Goal: Information Seeking & Learning: Learn about a topic

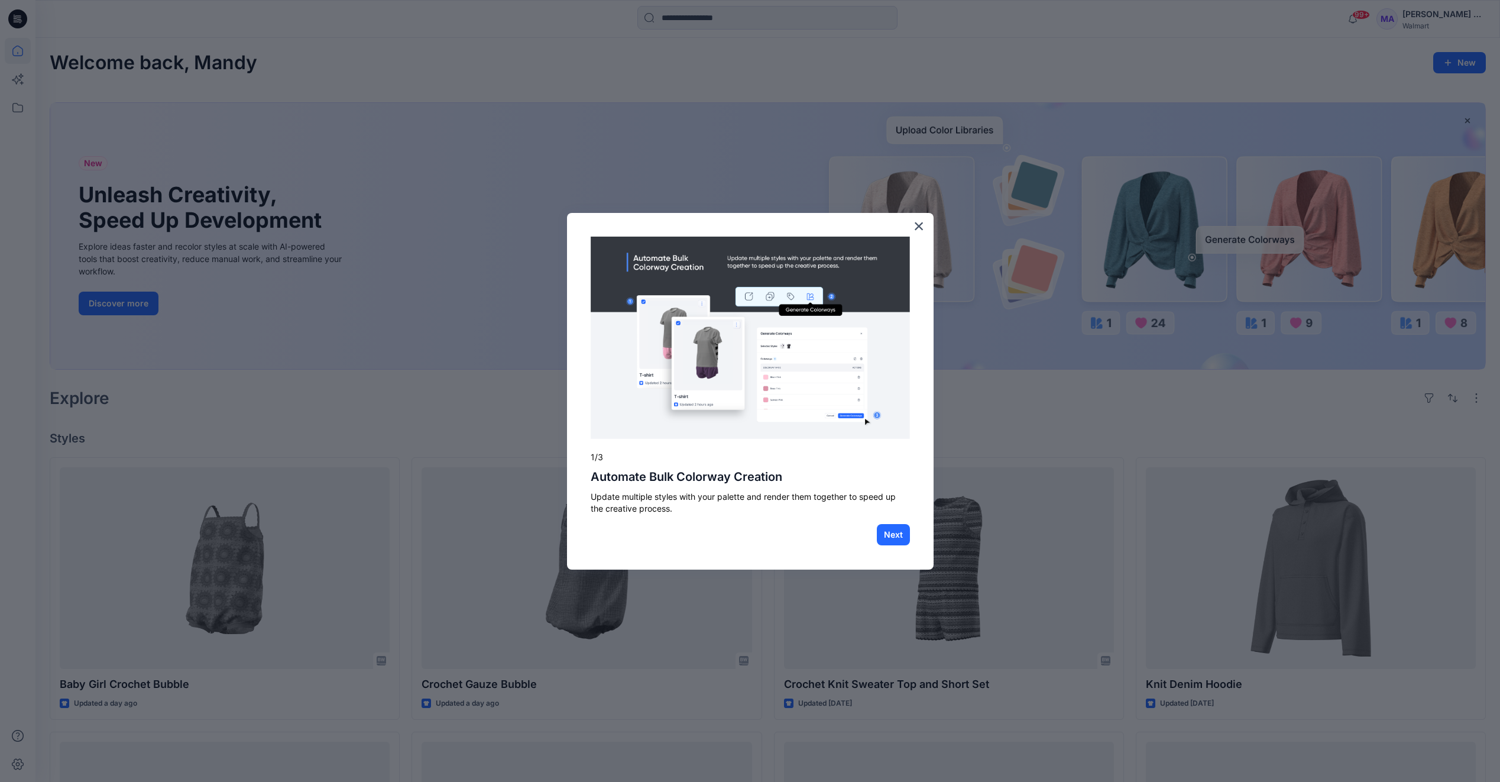
click at [927, 234] on div "× 1/3 Automate Bulk Colorway Creation Update multiple styles with your palette …" at bounding box center [750, 391] width 367 height 357
click at [924, 223] on button "×" at bounding box center [918, 225] width 11 height 19
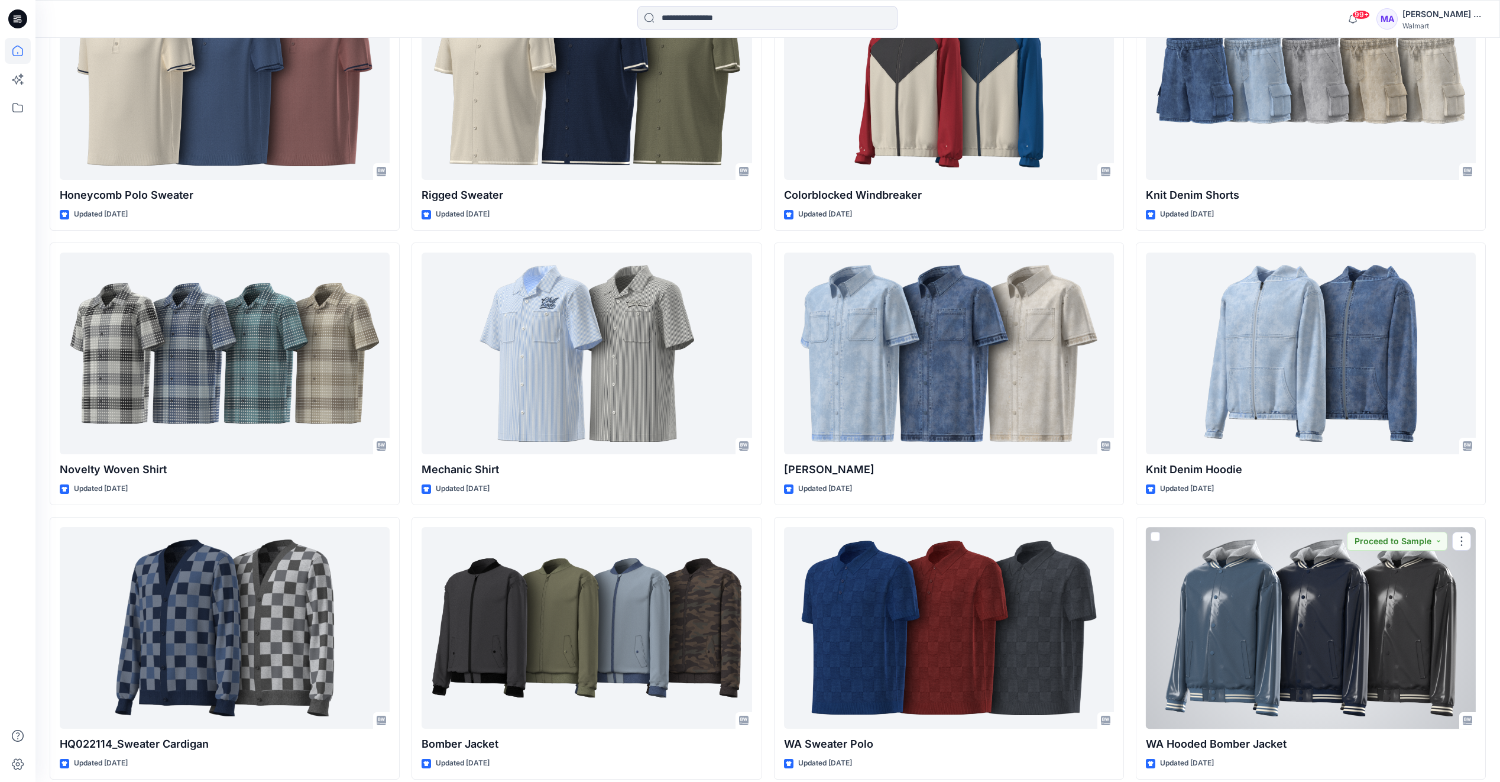
scroll to position [7950, 0]
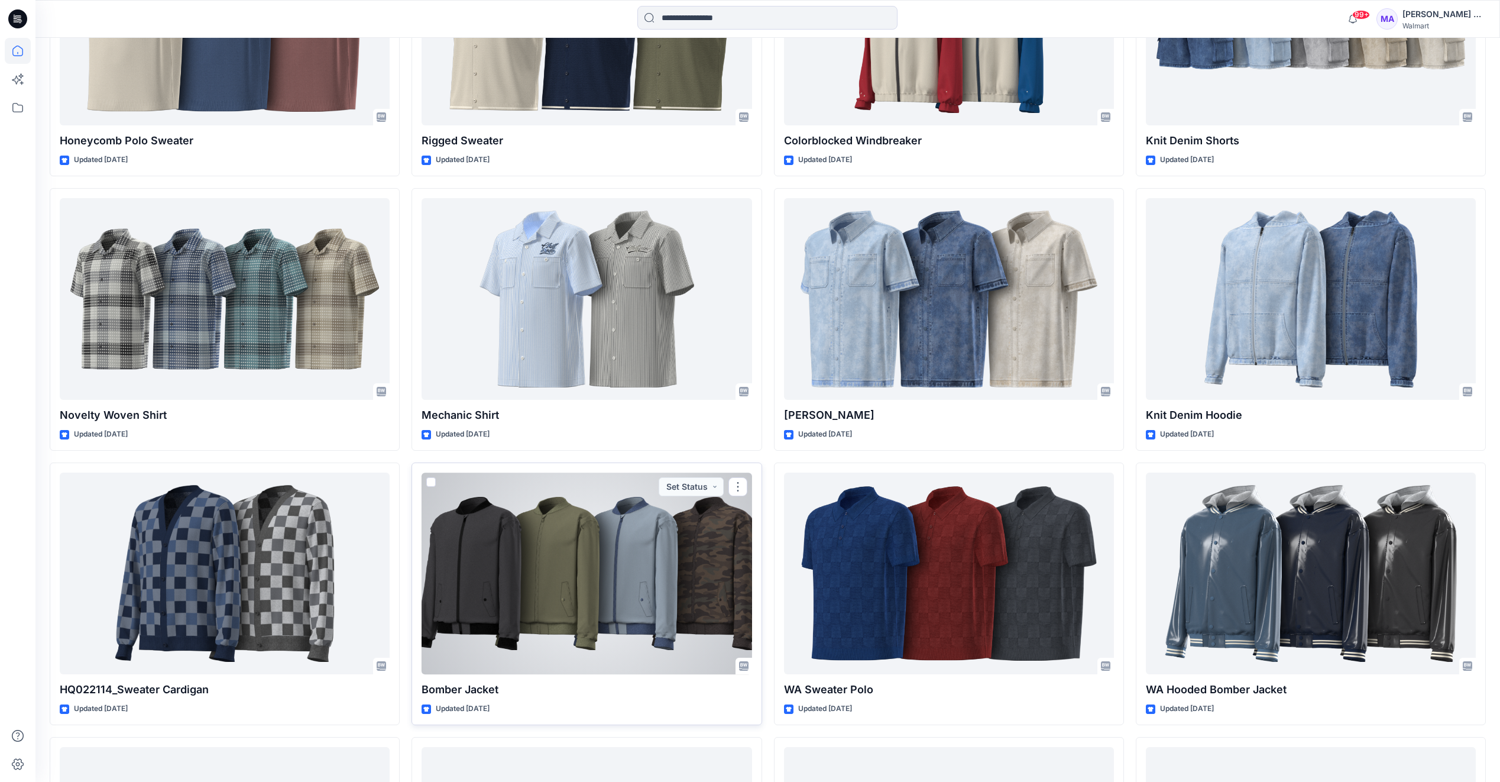
click at [593, 553] on div at bounding box center [587, 573] width 330 height 202
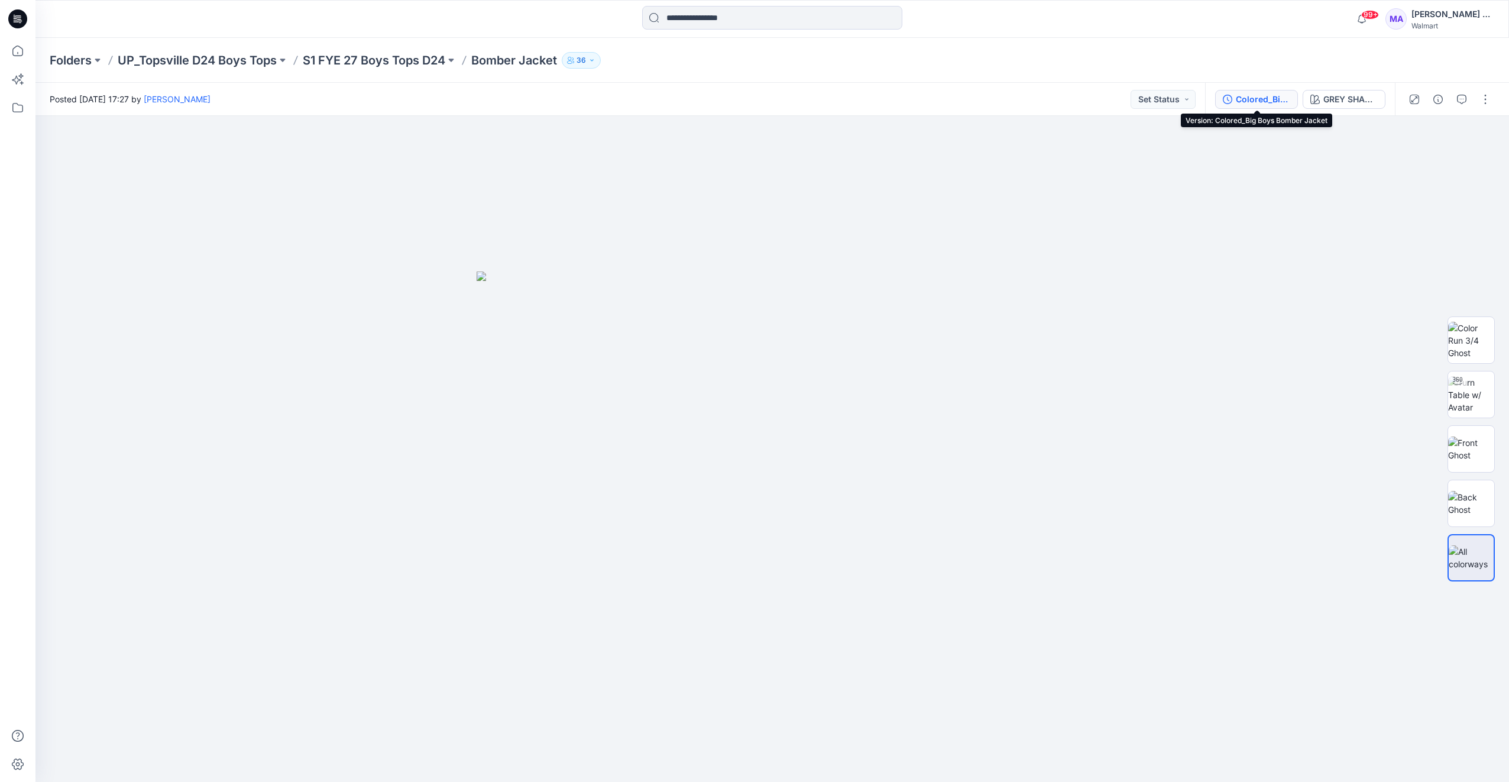
click at [1269, 101] on div "Colored_Big Boys Bomber Jacket" at bounding box center [1263, 99] width 54 height 13
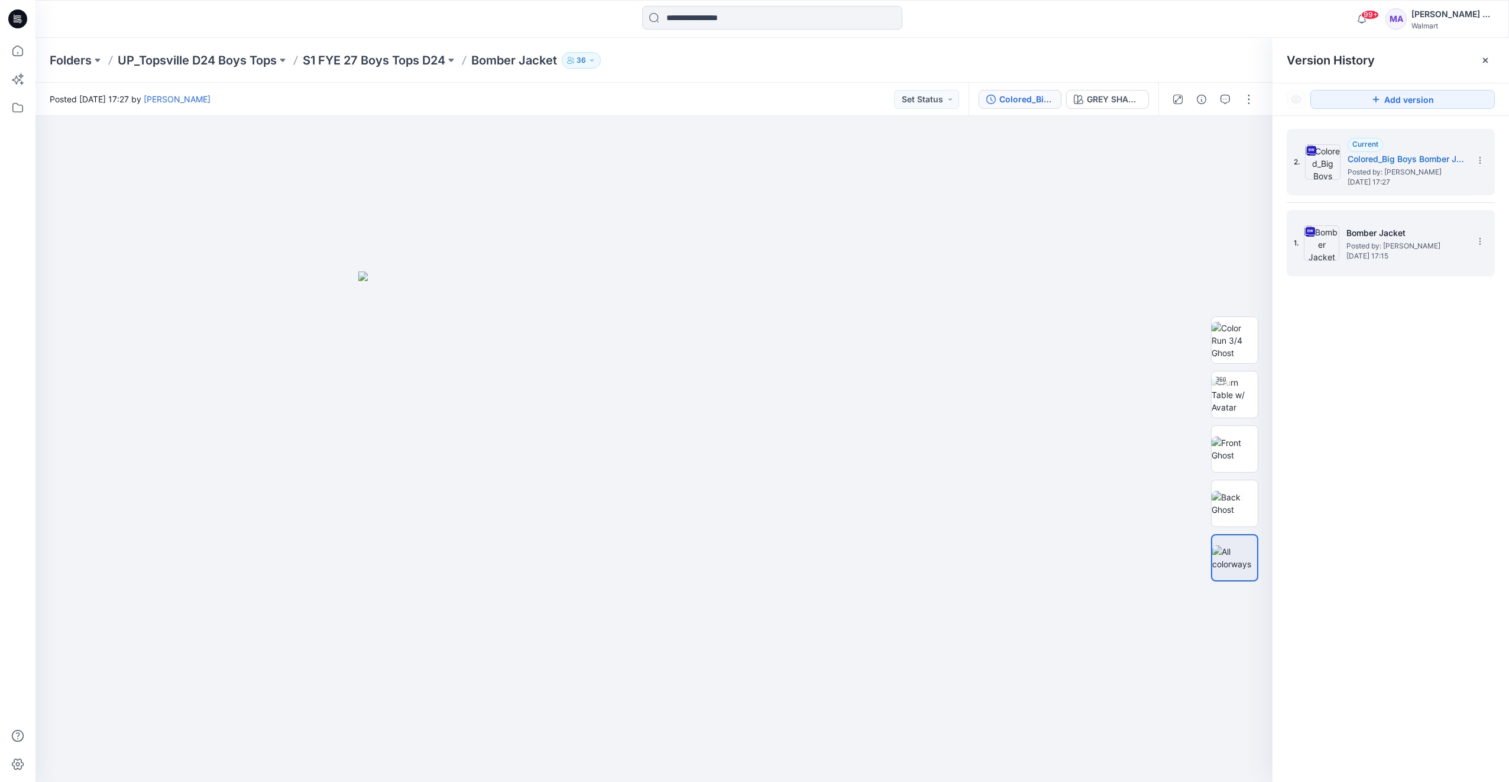
click at [1320, 250] on img at bounding box center [1321, 242] width 35 height 35
click at [1352, 167] on span "Posted by: [PERSON_NAME]" at bounding box center [1406, 172] width 118 height 12
click at [1371, 246] on span "Posted by: [PERSON_NAME]" at bounding box center [1405, 246] width 118 height 12
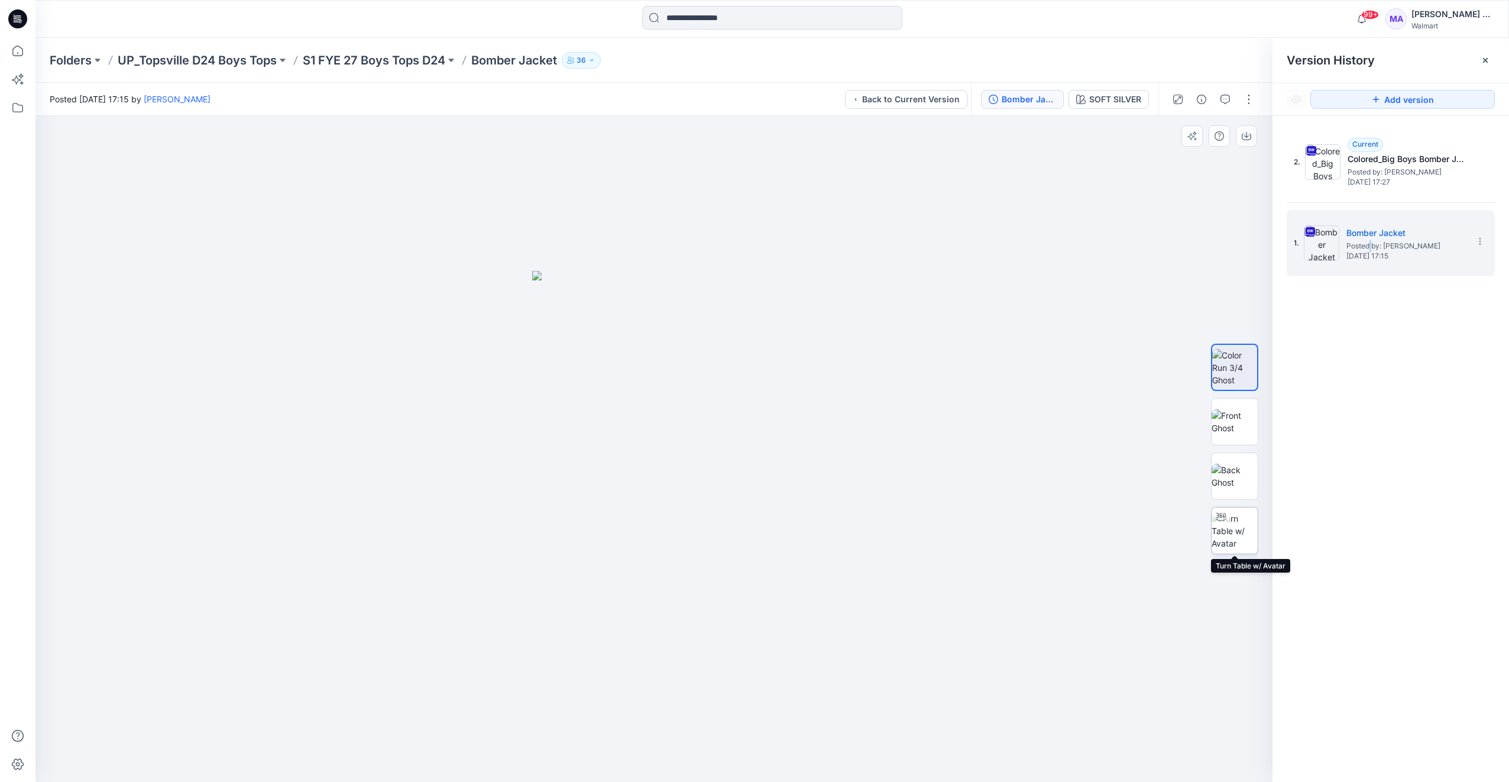
click at [1239, 539] on img at bounding box center [1234, 530] width 46 height 37
click at [1240, 479] on img at bounding box center [1234, 476] width 46 height 25
click at [1240, 422] on img at bounding box center [1234, 421] width 46 height 25
click at [1242, 349] on img at bounding box center [1234, 367] width 46 height 37
click at [1430, 169] on span "Posted by: [PERSON_NAME]" at bounding box center [1406, 172] width 118 height 12
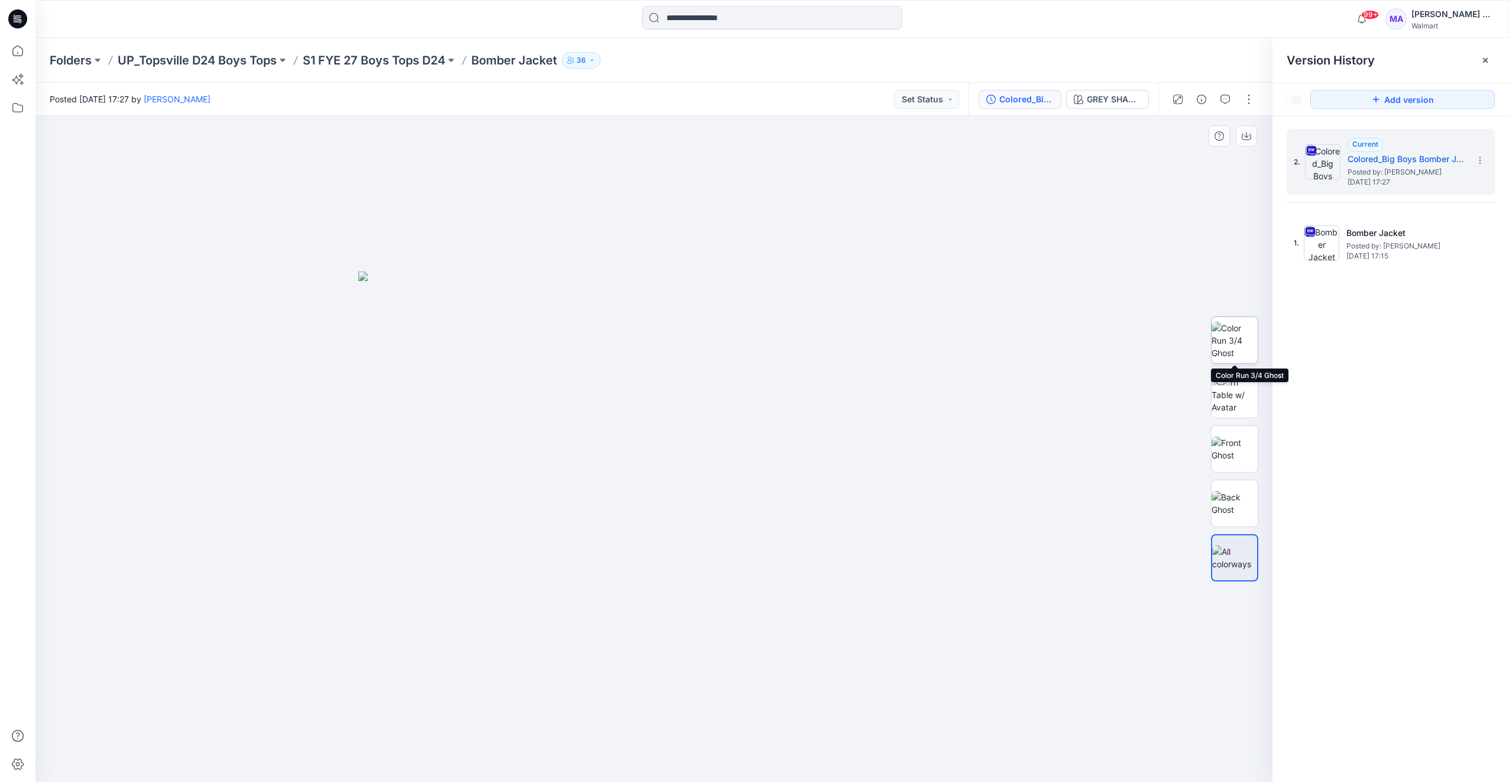
click at [1239, 341] on img at bounding box center [1234, 340] width 46 height 37
click at [1239, 392] on img at bounding box center [1234, 394] width 46 height 37
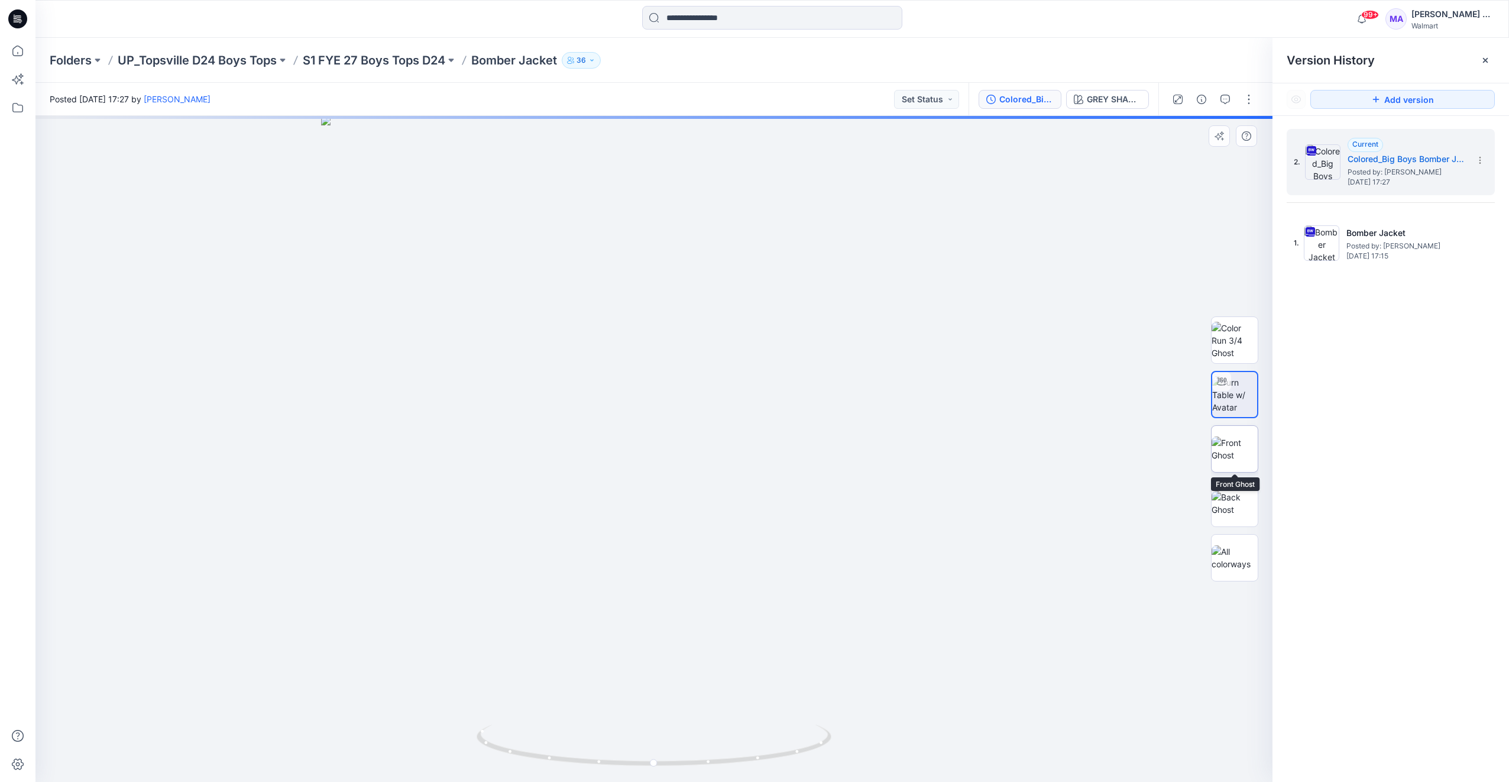
click at [1240, 439] on img at bounding box center [1234, 448] width 46 height 25
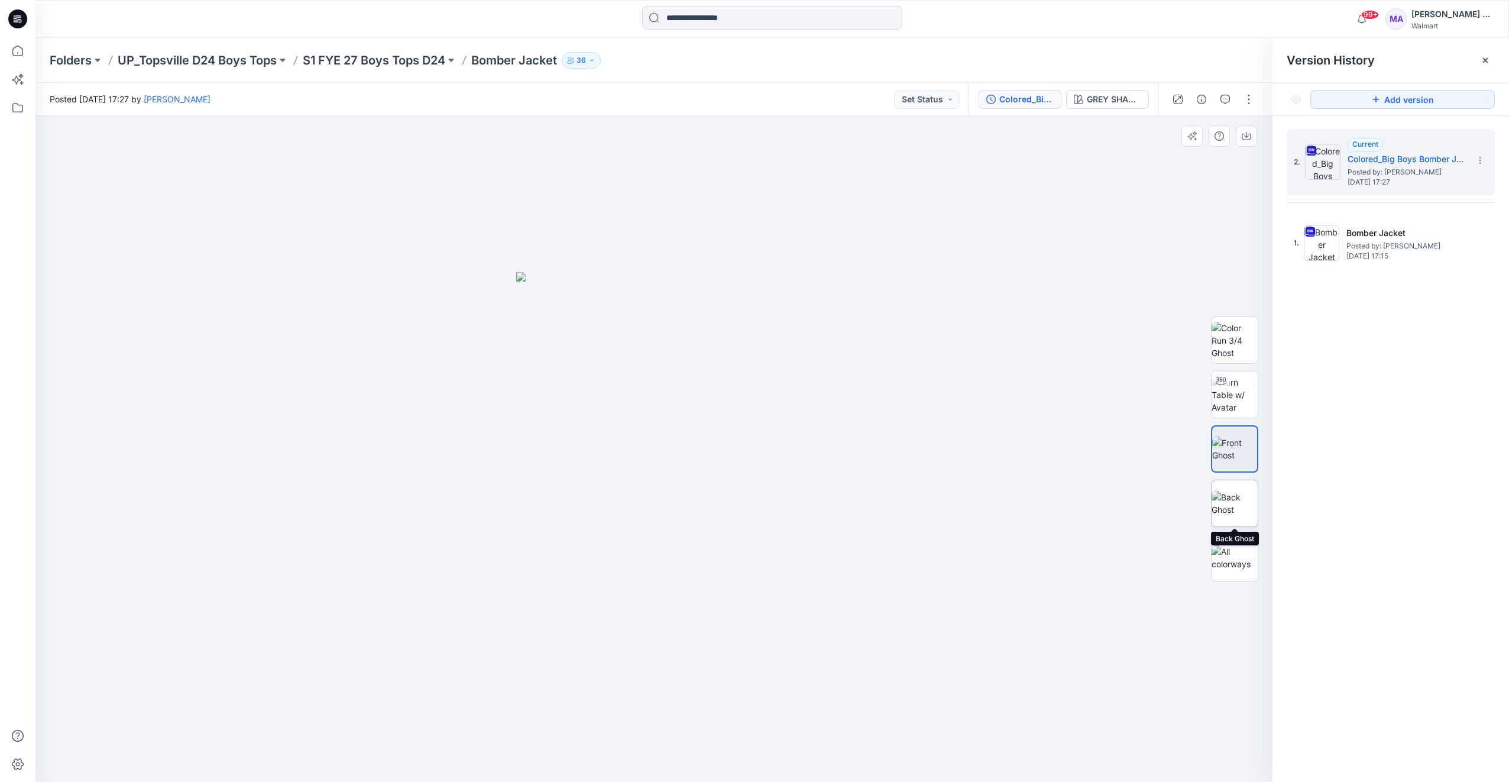
click at [1242, 494] on img at bounding box center [1234, 503] width 46 height 25
click at [1246, 563] on img at bounding box center [1234, 557] width 46 height 25
click at [1111, 98] on div "GREY SHADOW" at bounding box center [1114, 99] width 54 height 13
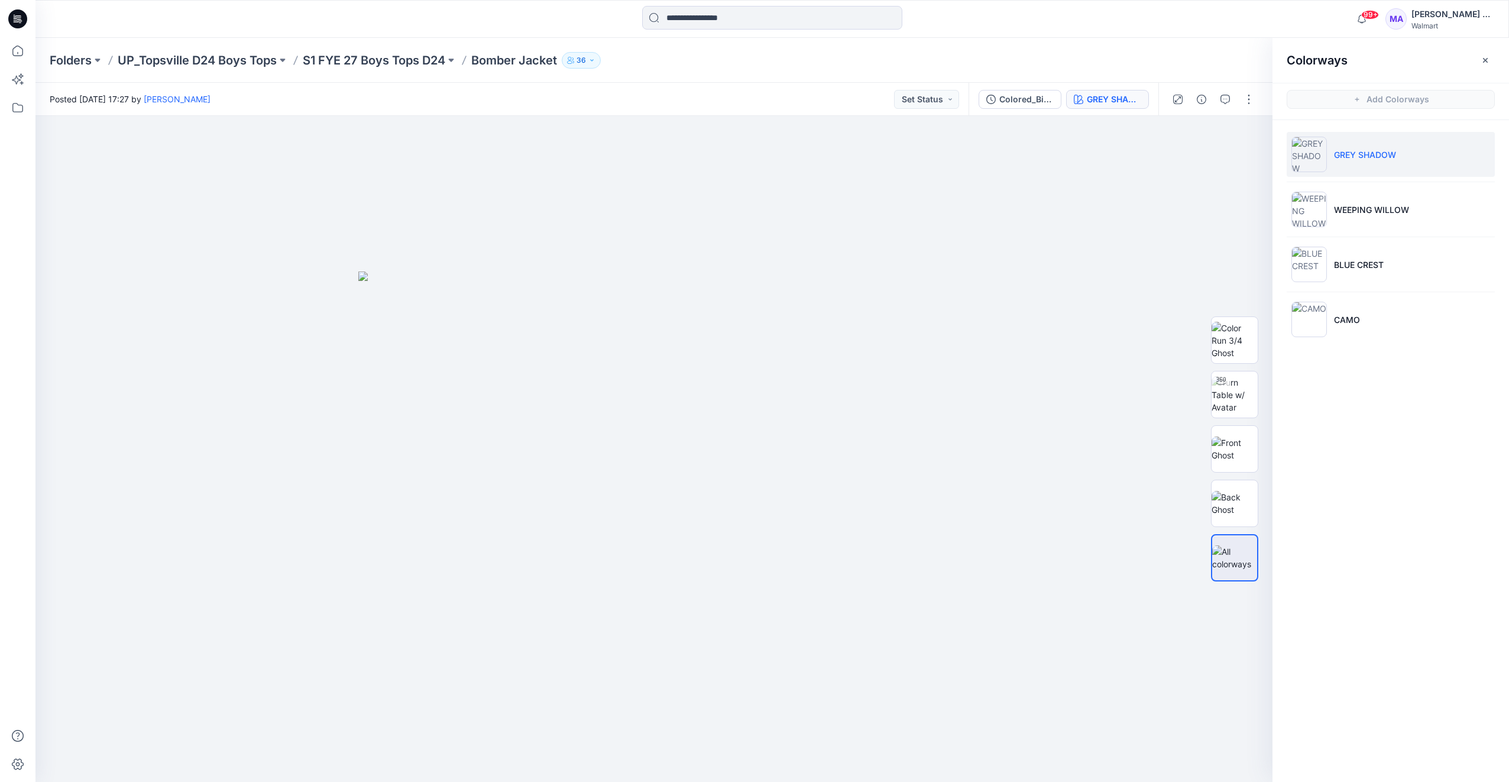
click at [1367, 155] on p "GREY SHADOW" at bounding box center [1365, 154] width 62 height 12
click at [1368, 212] on p "WEEPING WILLOW" at bounding box center [1371, 209] width 75 height 12
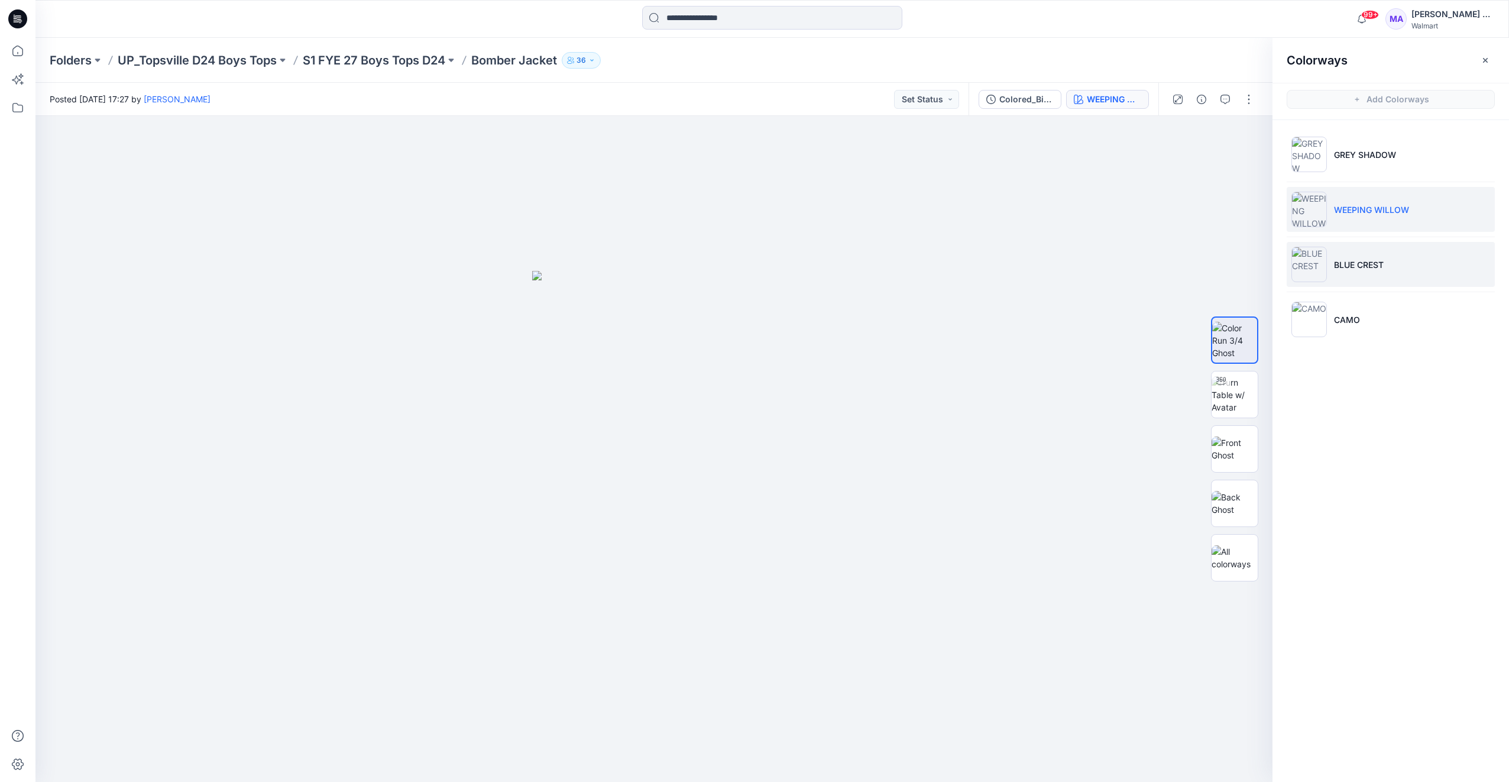
click at [1371, 268] on p "BLUE CREST" at bounding box center [1359, 264] width 50 height 12
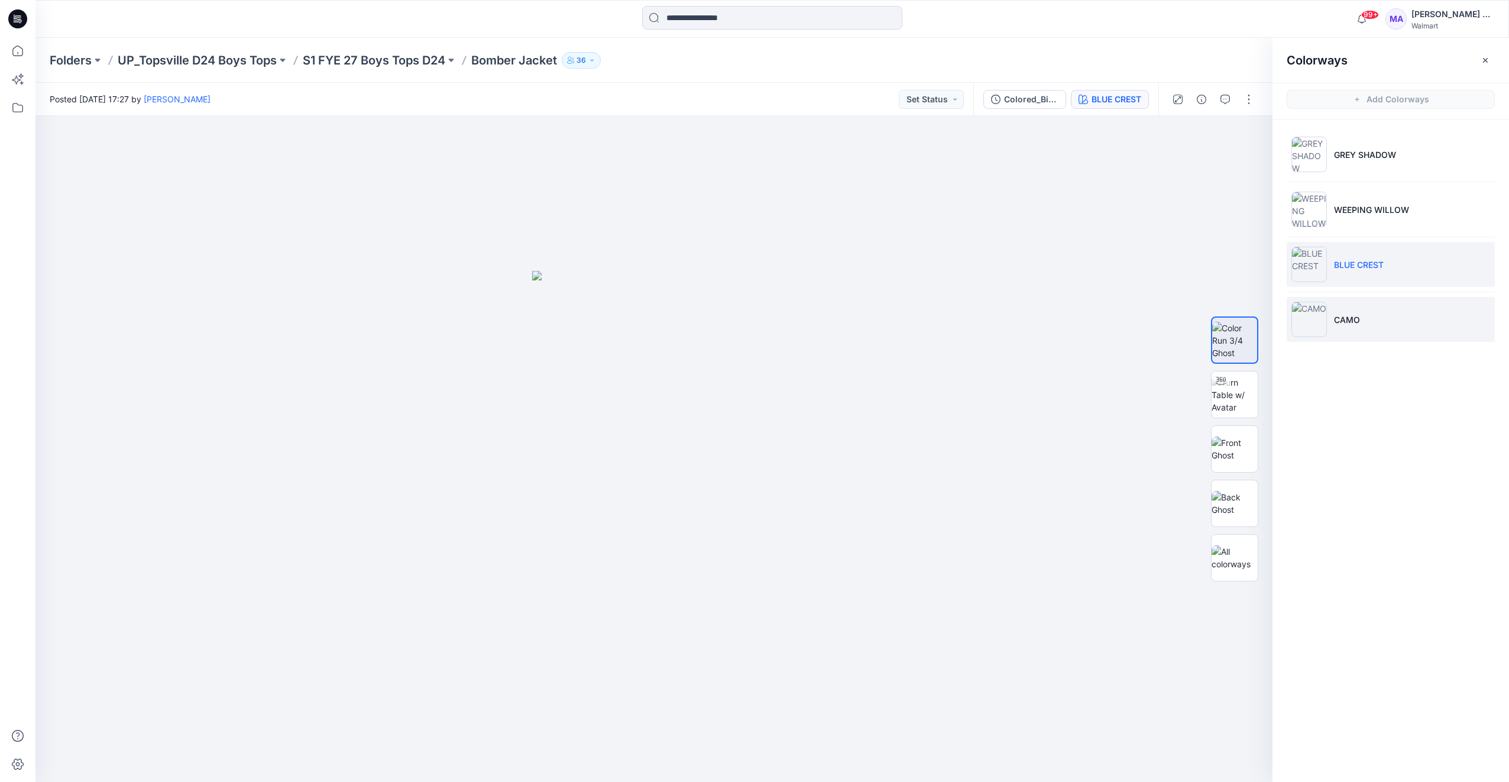
click at [1365, 323] on li "CAMO" at bounding box center [1391, 319] width 208 height 45
click at [1048, 96] on div "Colored_Big Boys Bomber Jacket" at bounding box center [1055, 99] width 54 height 13
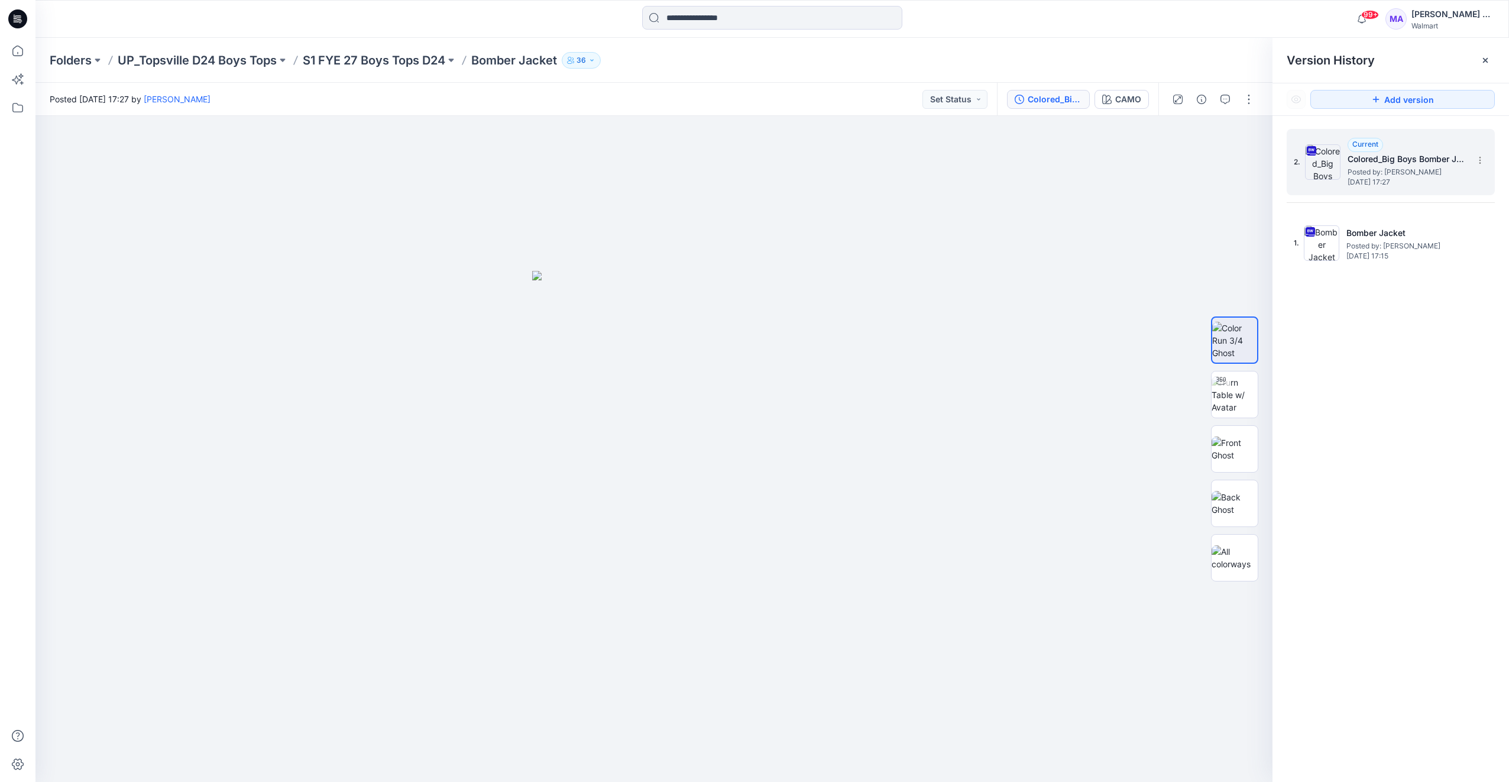
click at [1417, 179] on span "[DATE] 17:27" at bounding box center [1406, 182] width 118 height 8
click at [1326, 170] on img at bounding box center [1322, 161] width 35 height 35
click at [1247, 394] on img at bounding box center [1234, 394] width 46 height 37
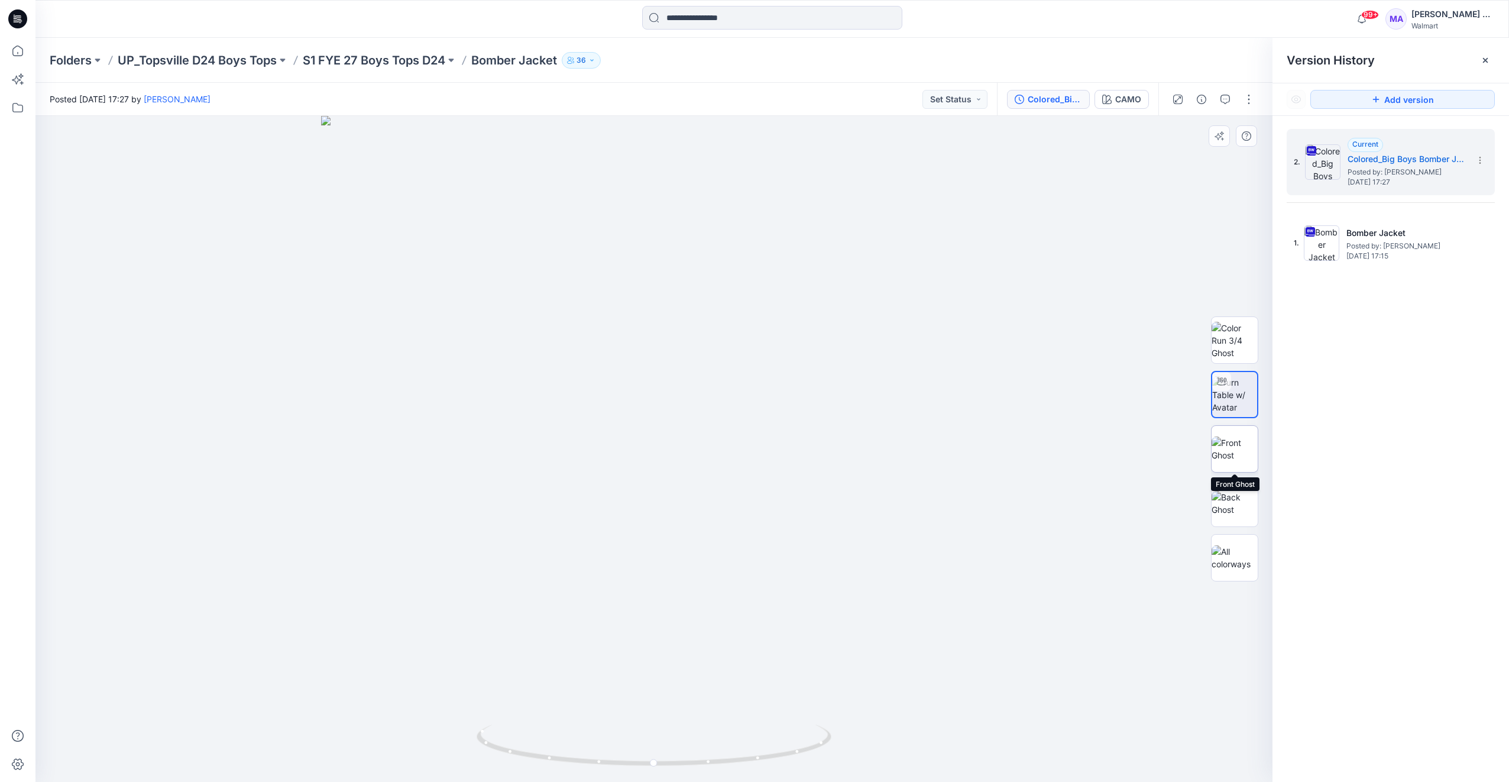
click at [1235, 444] on img at bounding box center [1234, 448] width 46 height 25
click at [1236, 498] on img at bounding box center [1234, 503] width 46 height 25
click at [1241, 552] on img at bounding box center [1234, 557] width 46 height 25
click at [1055, 98] on div "Colored_Big Boys Bomber Jacket" at bounding box center [1055, 99] width 54 height 13
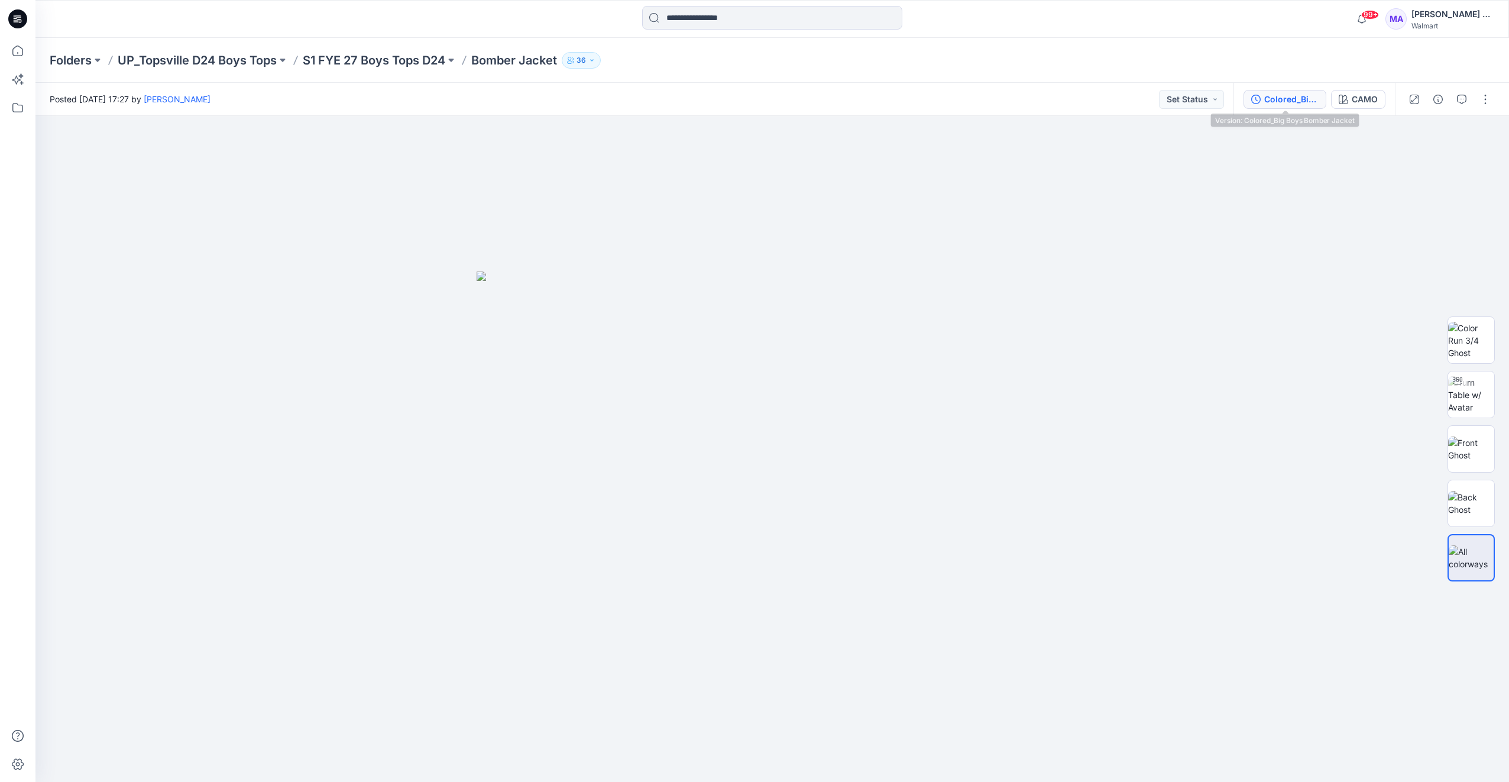
click at [1289, 99] on div "Colored_Big Boys Bomber Jacket" at bounding box center [1291, 99] width 54 height 13
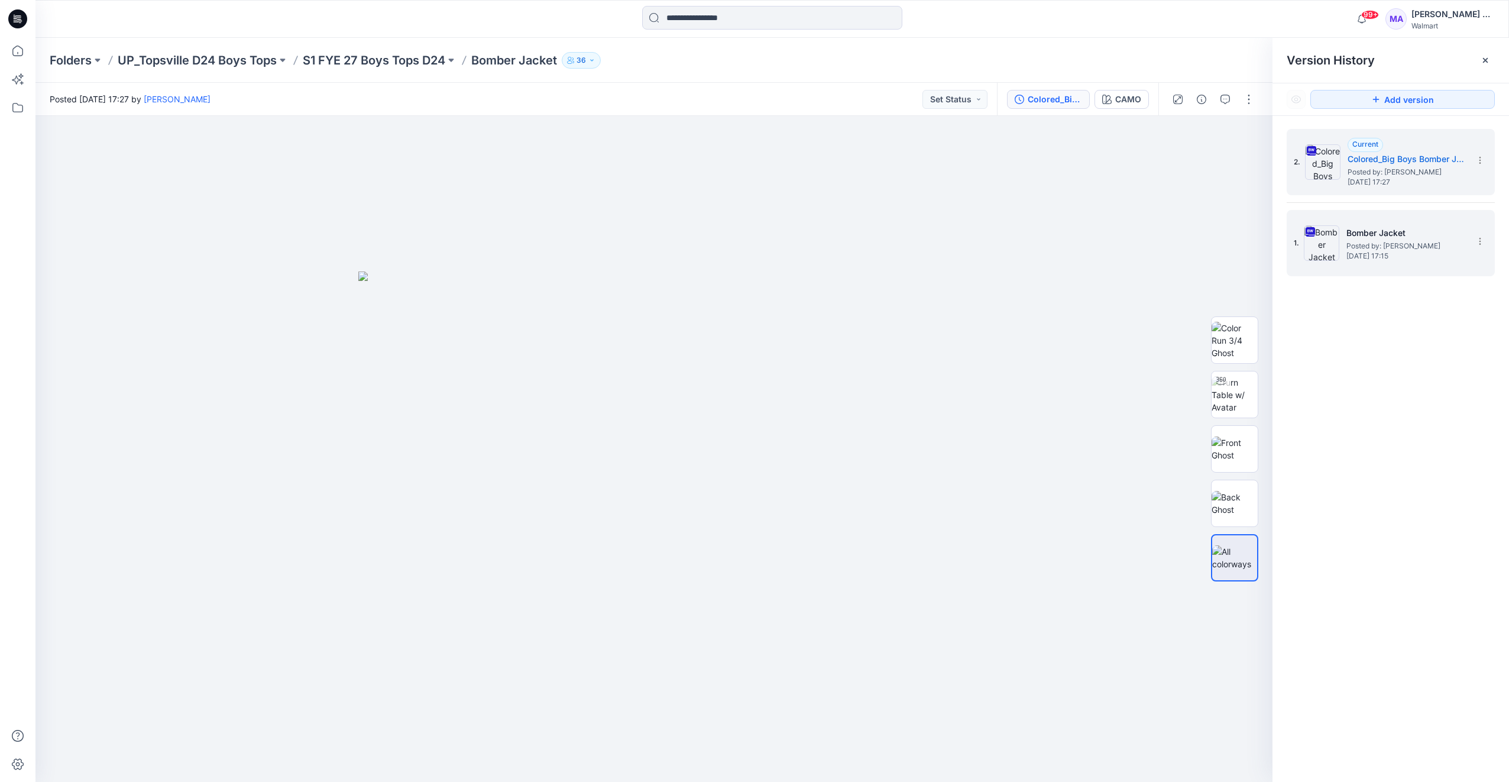
click at [1391, 247] on span "Posted by: [PERSON_NAME]" at bounding box center [1405, 246] width 118 height 12
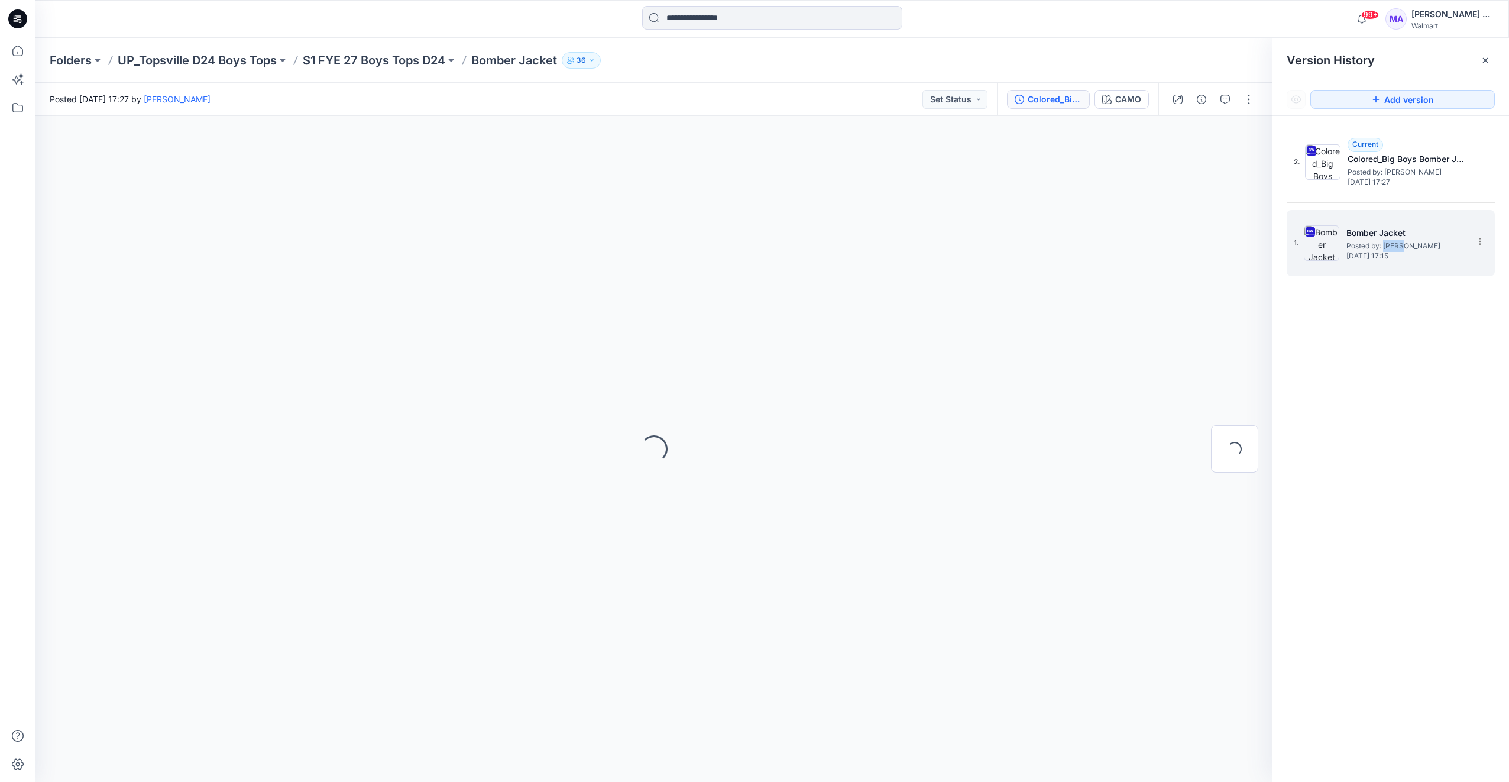
click at [1391, 247] on span "Posted by: [PERSON_NAME]" at bounding box center [1405, 246] width 118 height 12
drag, startPoint x: 1391, startPoint y: 247, endPoint x: 1480, endPoint y: 245, distance: 89.9
click at [1480, 245] on icon at bounding box center [1479, 240] width 9 height 9
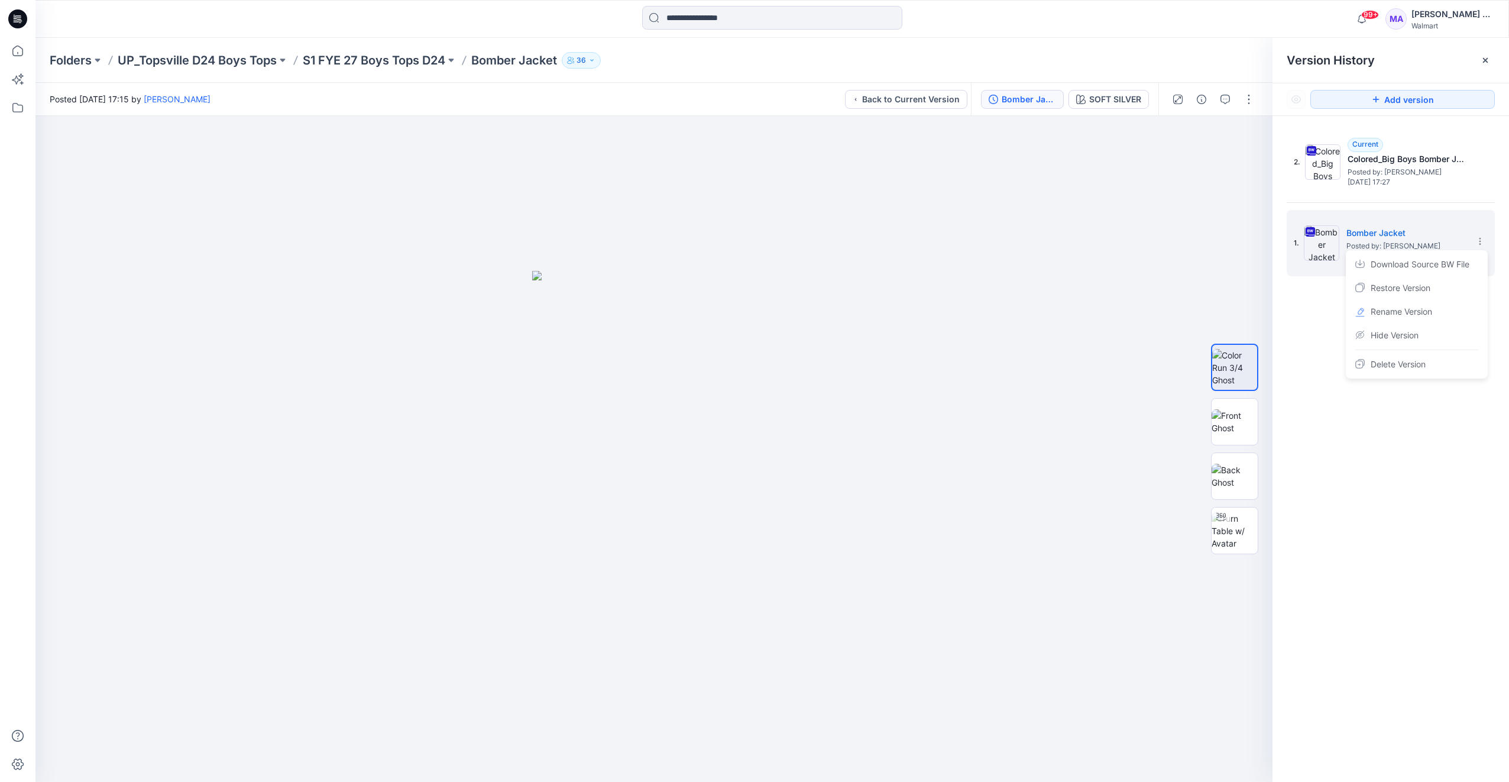
click at [1419, 464] on div "2. Current Colored_Big Boys Bomber Jacket Posted by: [PERSON_NAME] [DATE] 17:27…" at bounding box center [1390, 457] width 236 height 683
click at [1244, 530] on img at bounding box center [1234, 530] width 46 height 37
drag, startPoint x: 687, startPoint y: 769, endPoint x: 706, endPoint y: 730, distance: 42.8
click at [706, 730] on div at bounding box center [653, 449] width 1237 height 666
